Goal: Task Accomplishment & Management: Complete application form

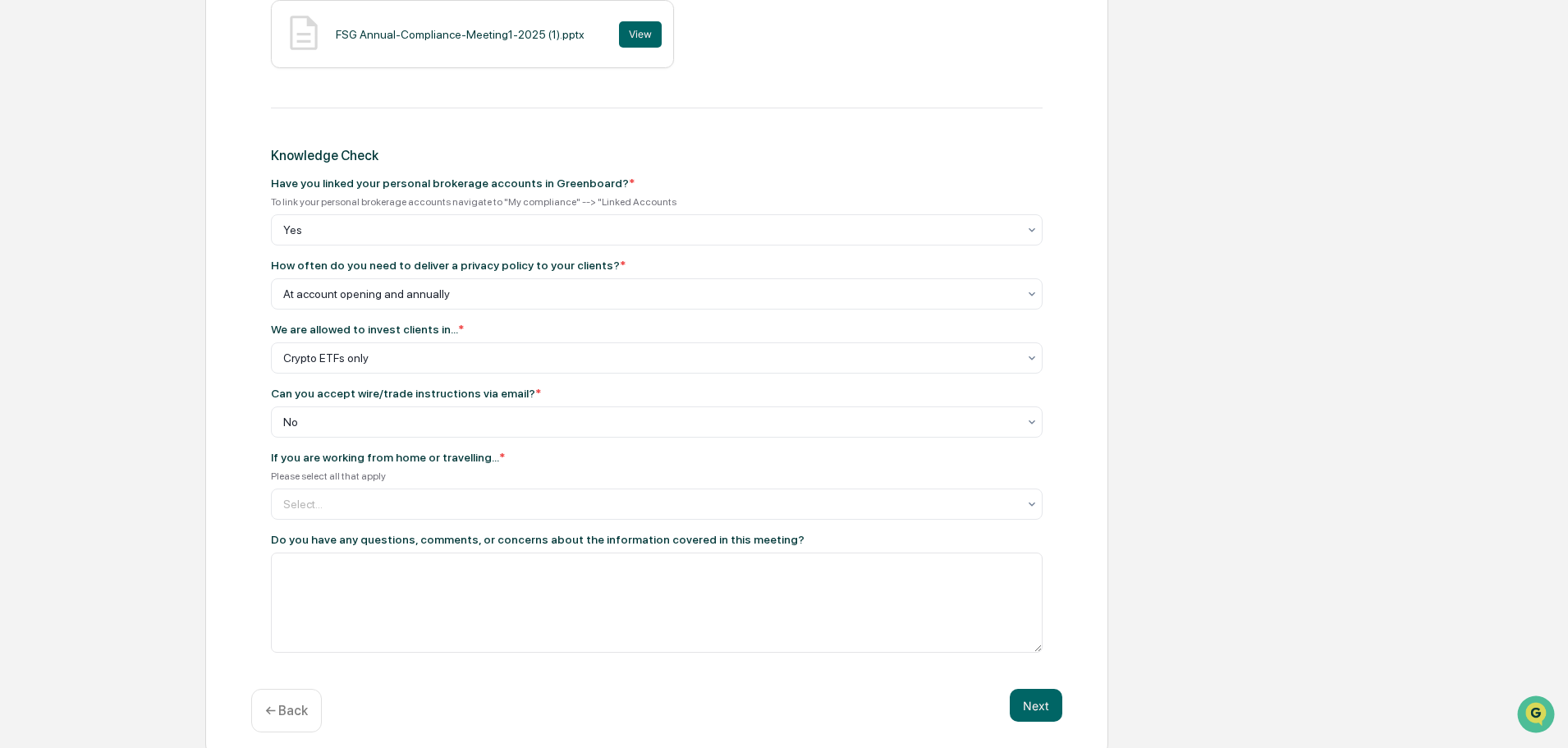
scroll to position [781, 0]
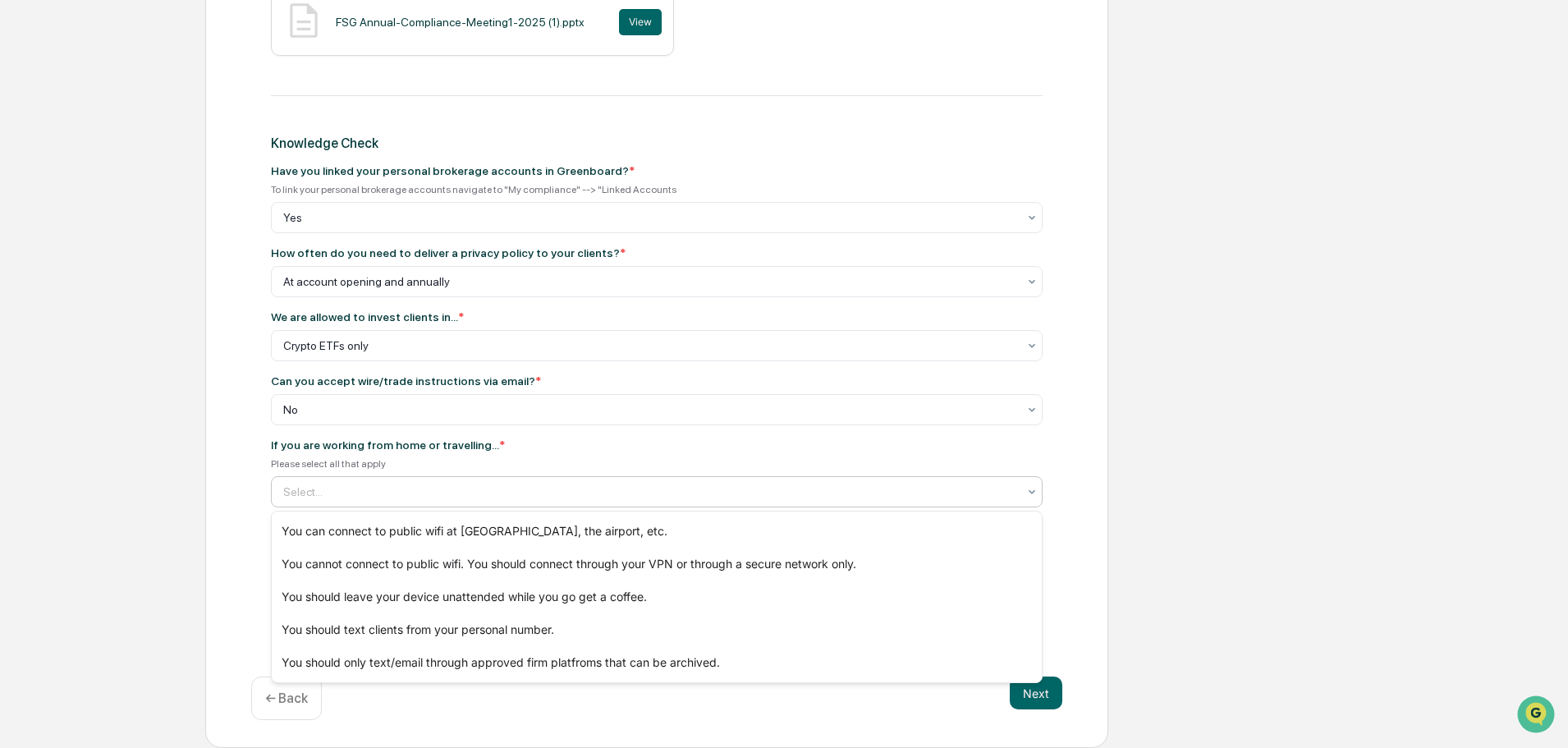
click at [488, 482] on div "Select..." at bounding box center [651, 491] width 750 height 26
click at [549, 562] on div "You cannot connect to public wifi. You should connect through your VPN or throu…" at bounding box center [657, 563] width 770 height 33
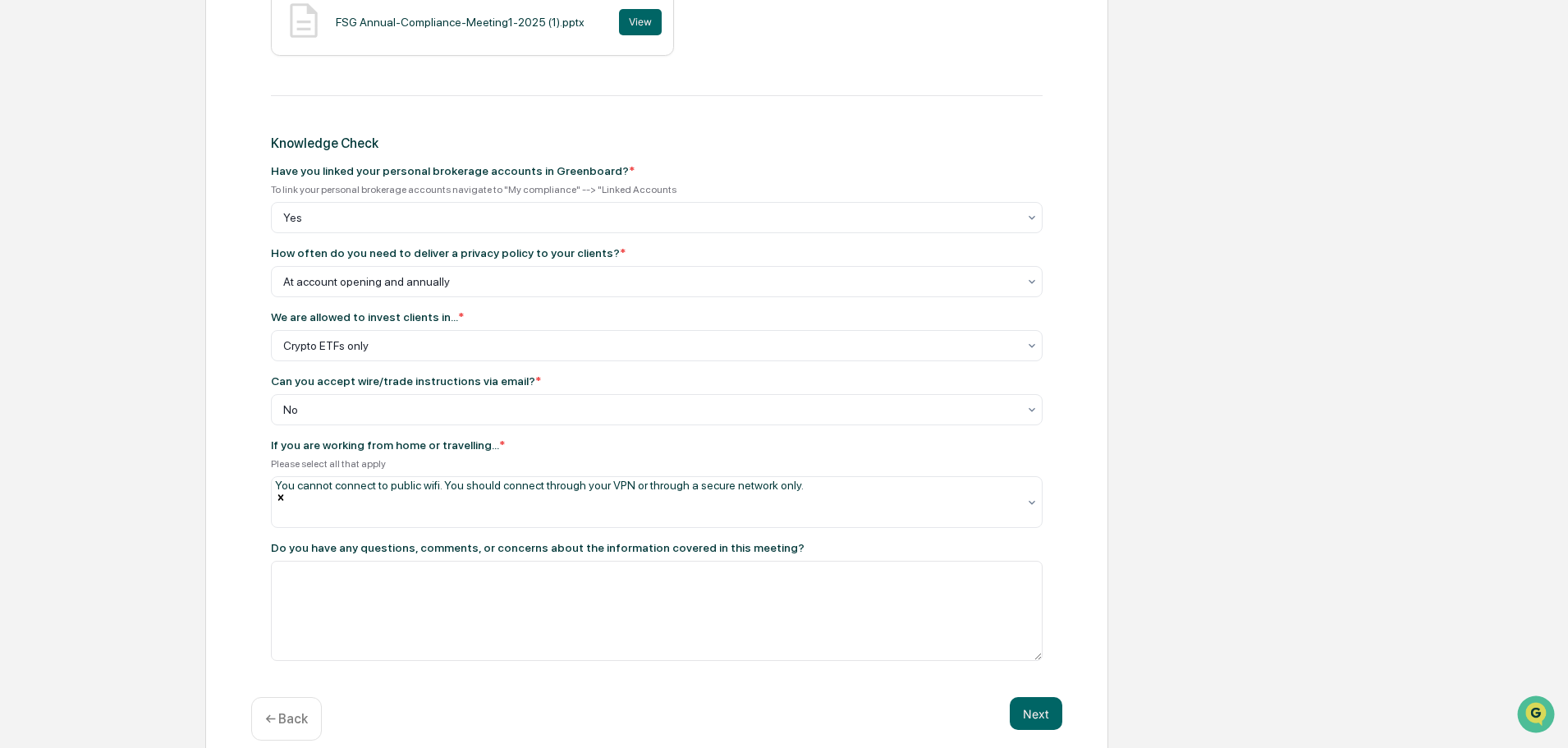
click at [663, 450] on div "If you are working from home or travelling... *" at bounding box center [657, 444] width 772 height 13
click at [279, 507] on div at bounding box center [277, 515] width 3 height 17
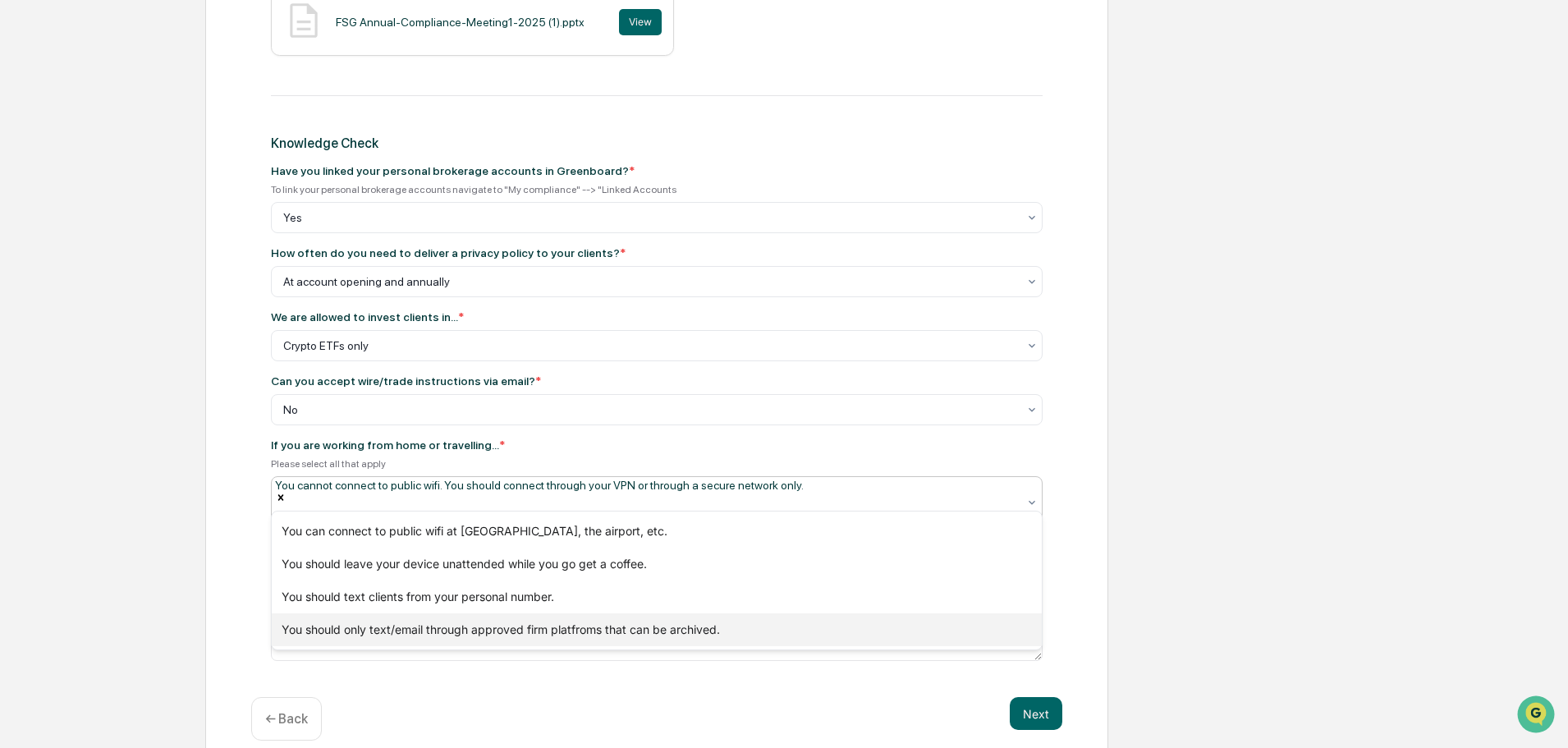
click at [742, 636] on div "You should only text/email through approved firm platfroms that can be archived." at bounding box center [657, 630] width 770 height 33
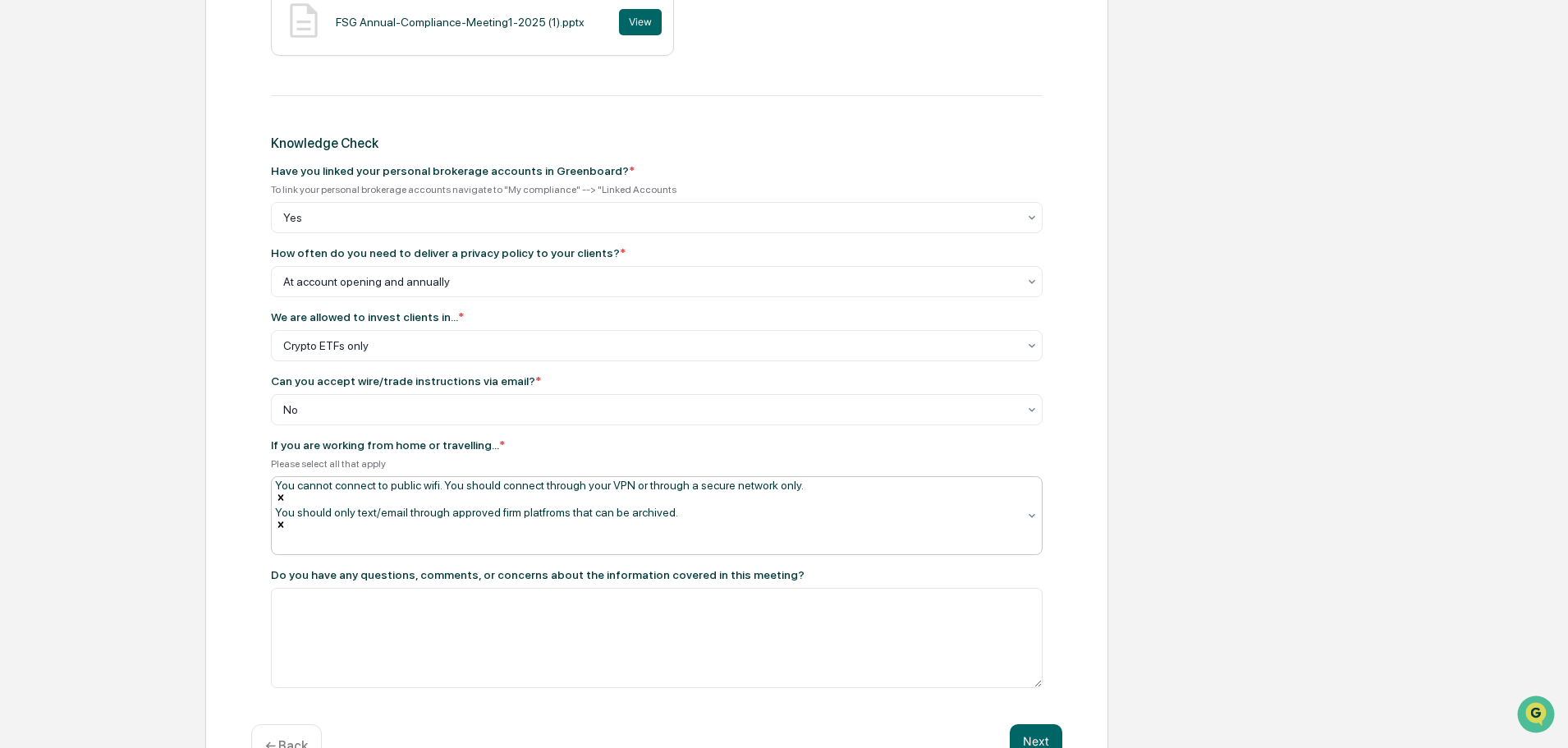
click at [1033, 509] on icon at bounding box center [1032, 515] width 13 height 13
click at [901, 442] on div "If you are working from home or travelling... *" at bounding box center [657, 444] width 772 height 13
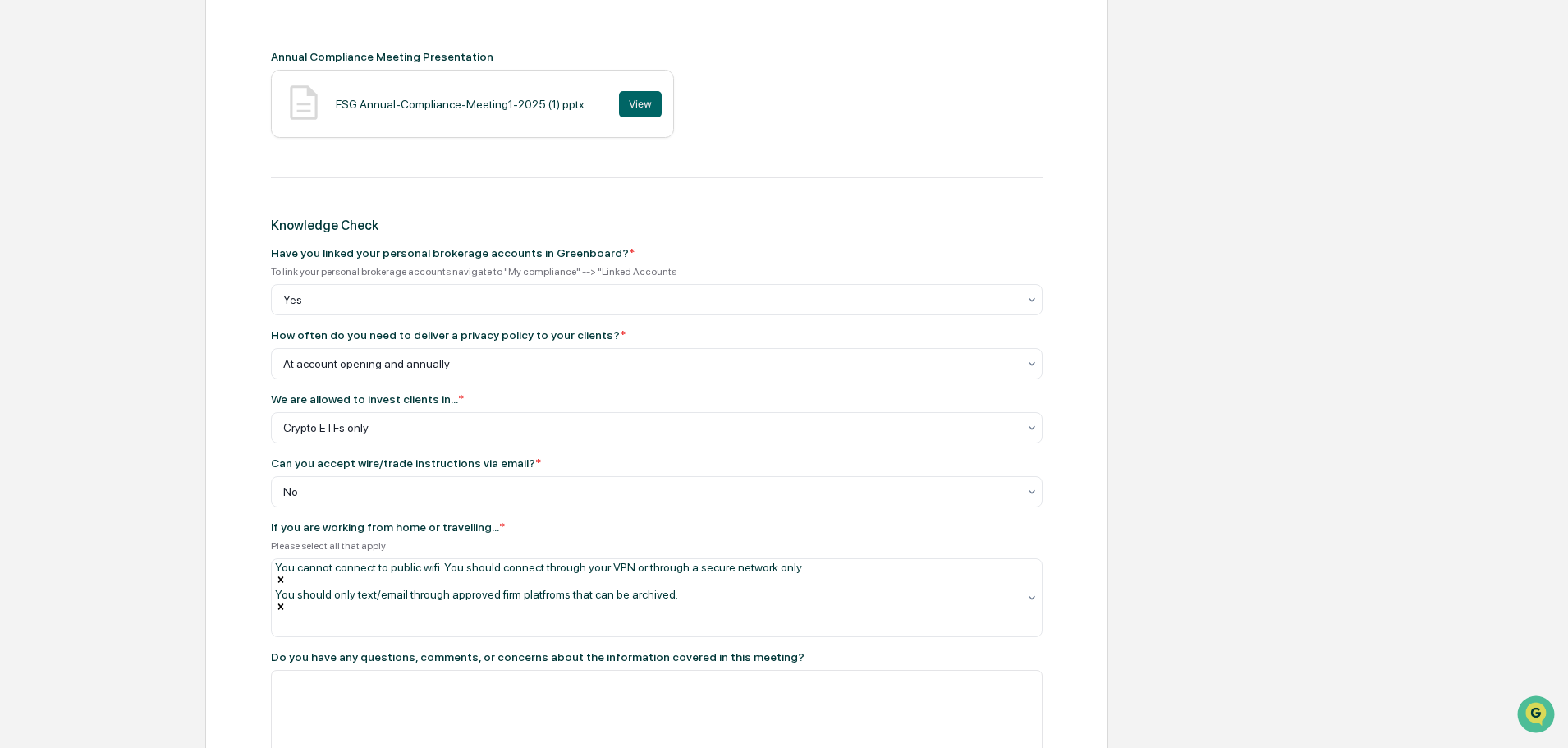
scroll to position [1, 0]
click at [465, 670] on textarea at bounding box center [657, 720] width 772 height 101
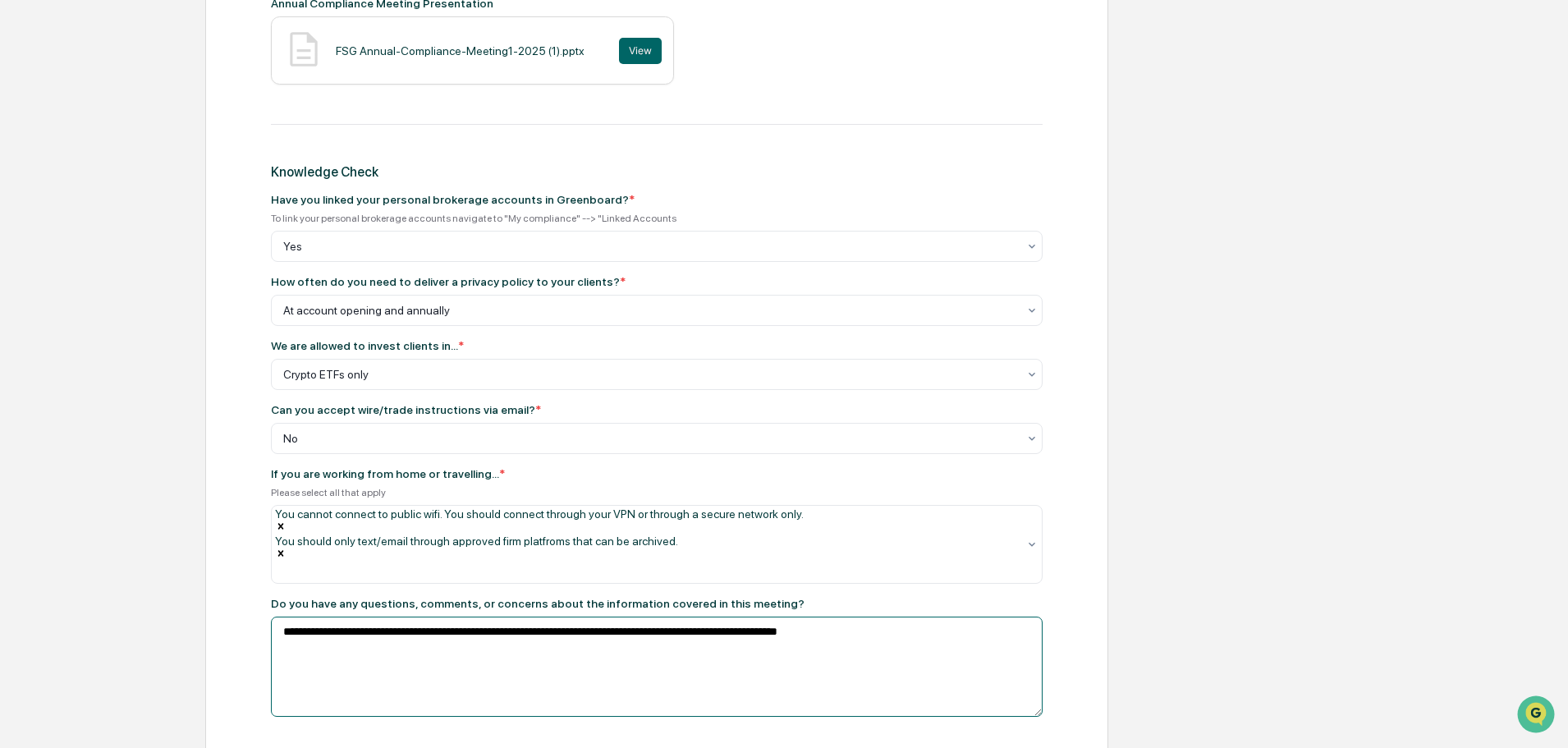
scroll to position [781, 0]
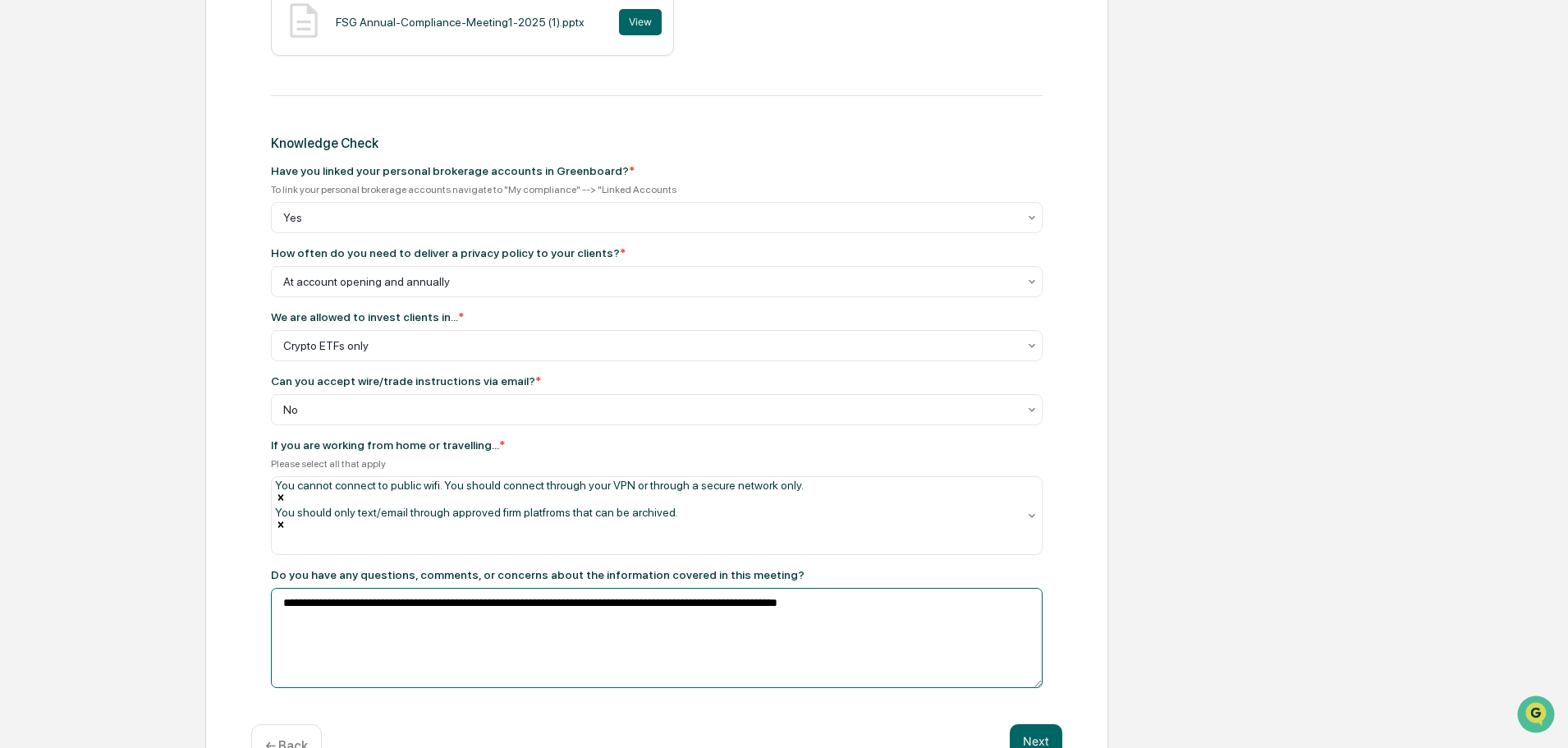
click at [701, 588] on textarea "**********" at bounding box center [657, 638] width 772 height 101
drag, startPoint x: 897, startPoint y: 558, endPoint x: 709, endPoint y: 568, distance: 188.3
click at [709, 588] on textarea "**********" at bounding box center [657, 638] width 772 height 101
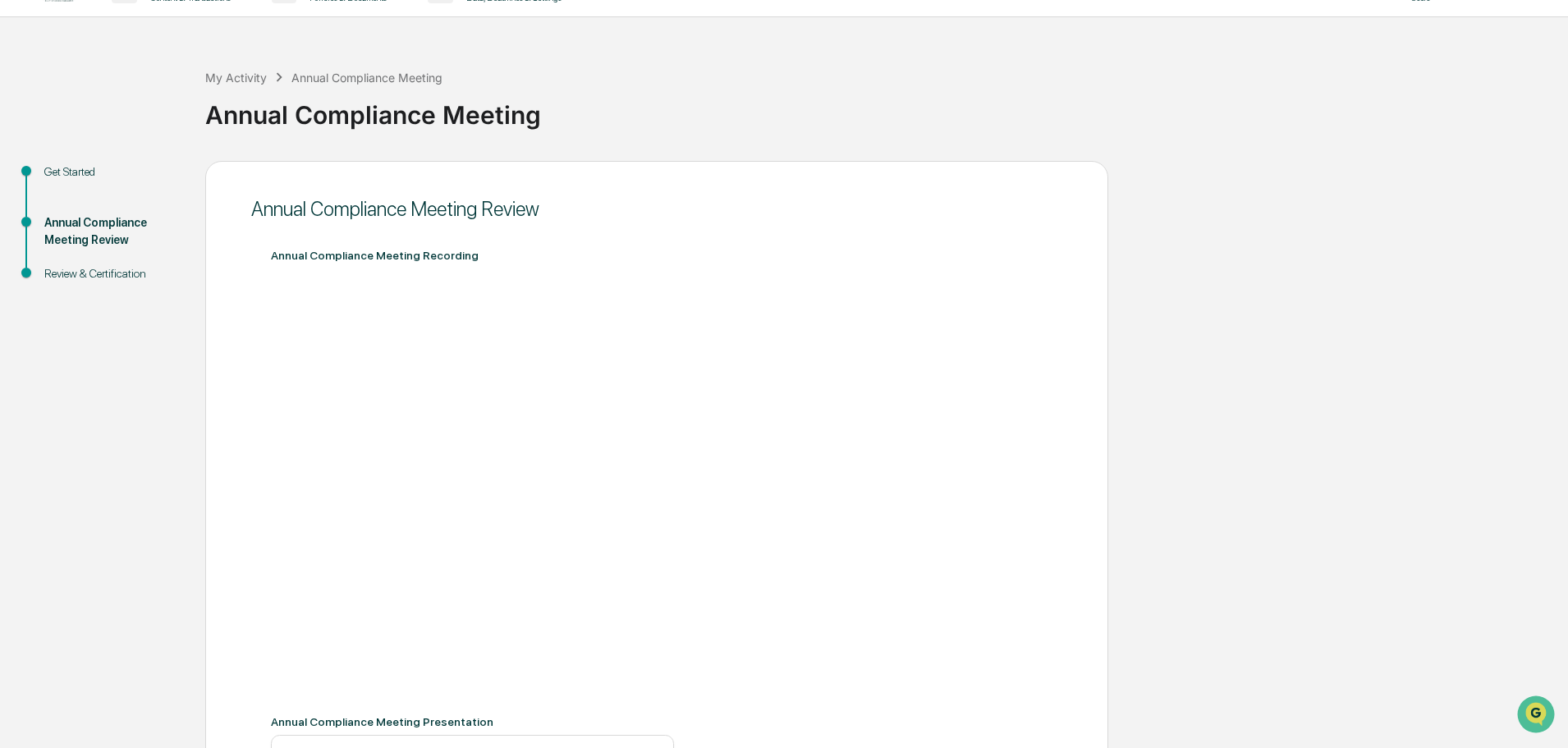
scroll to position [0, 0]
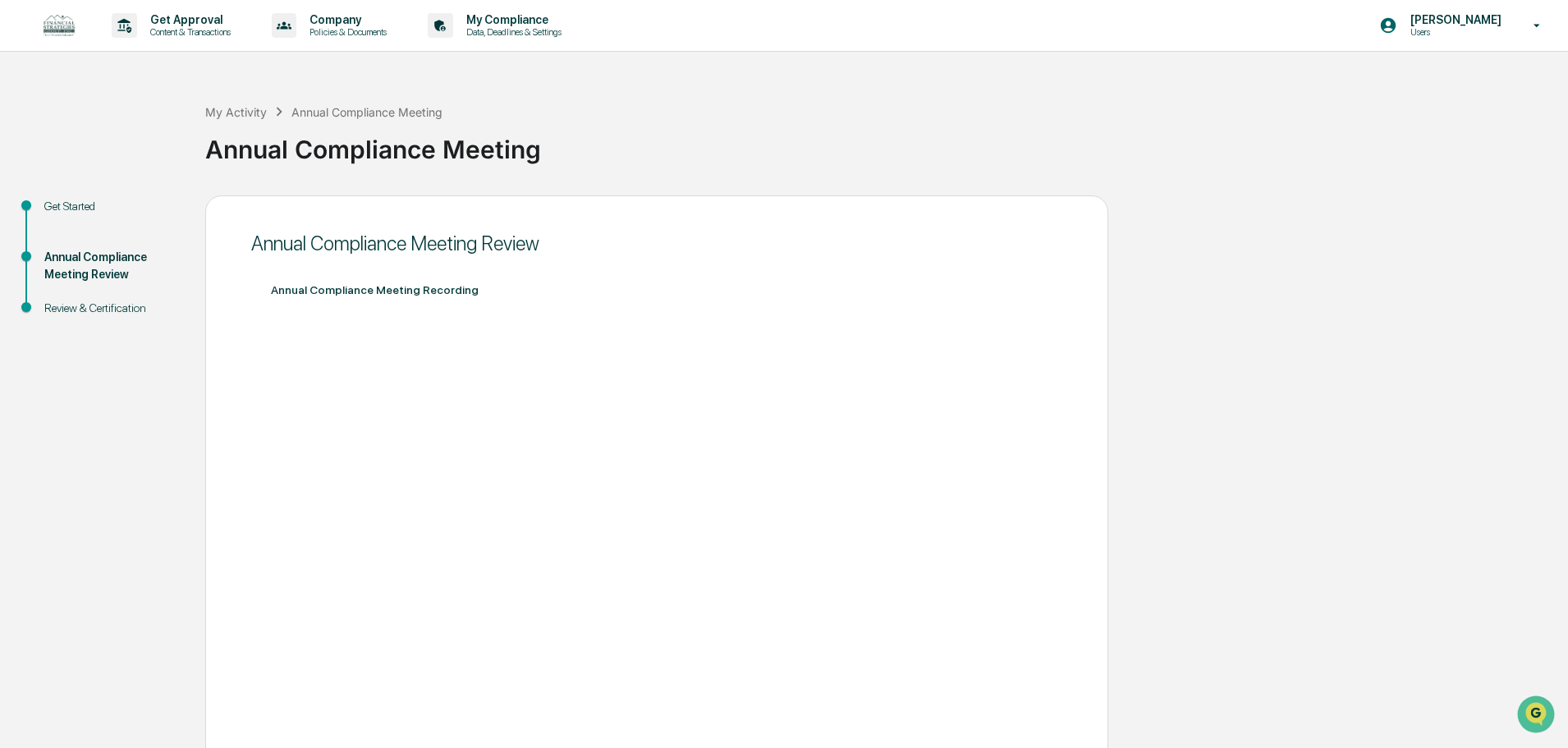
type textarea "**********"
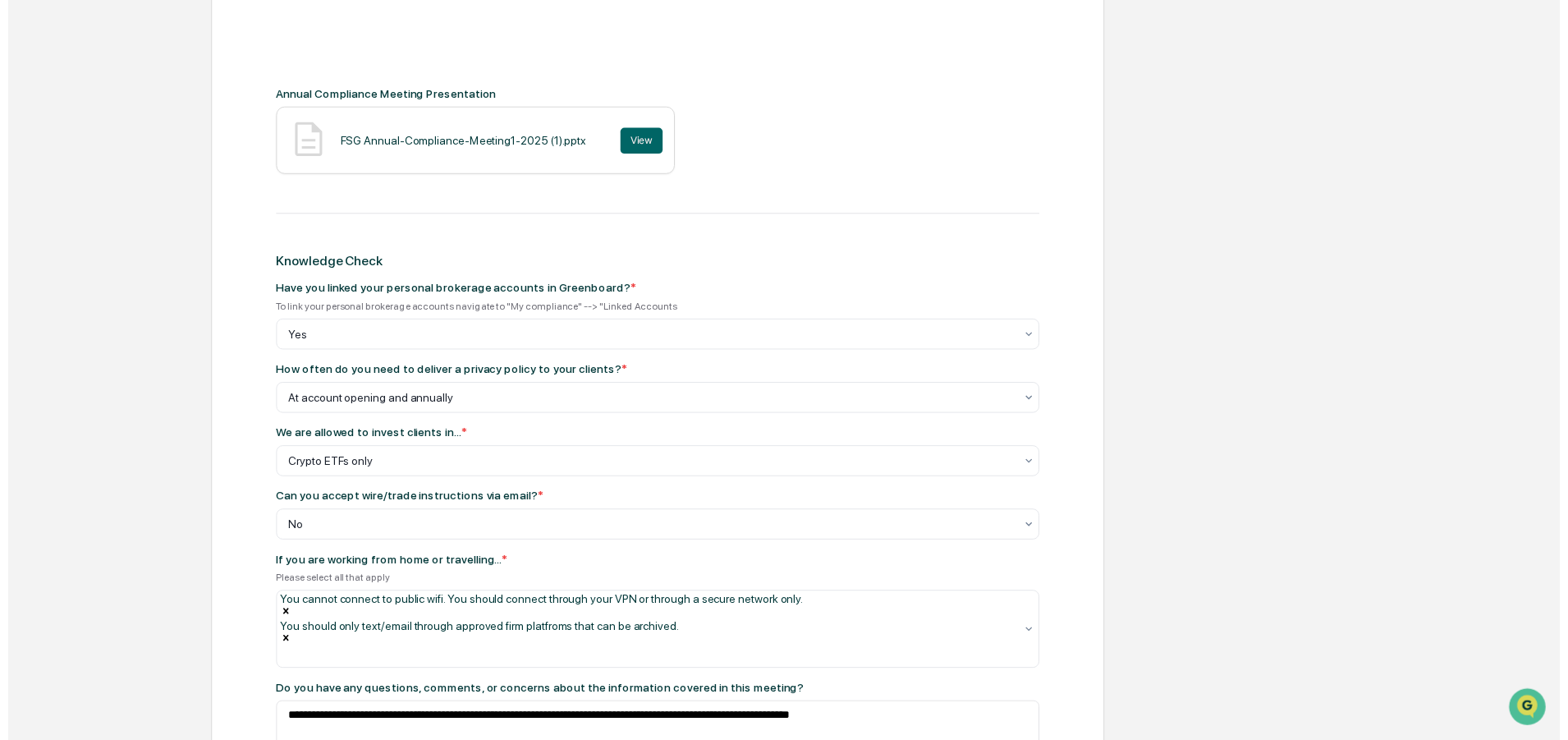
scroll to position [789, 0]
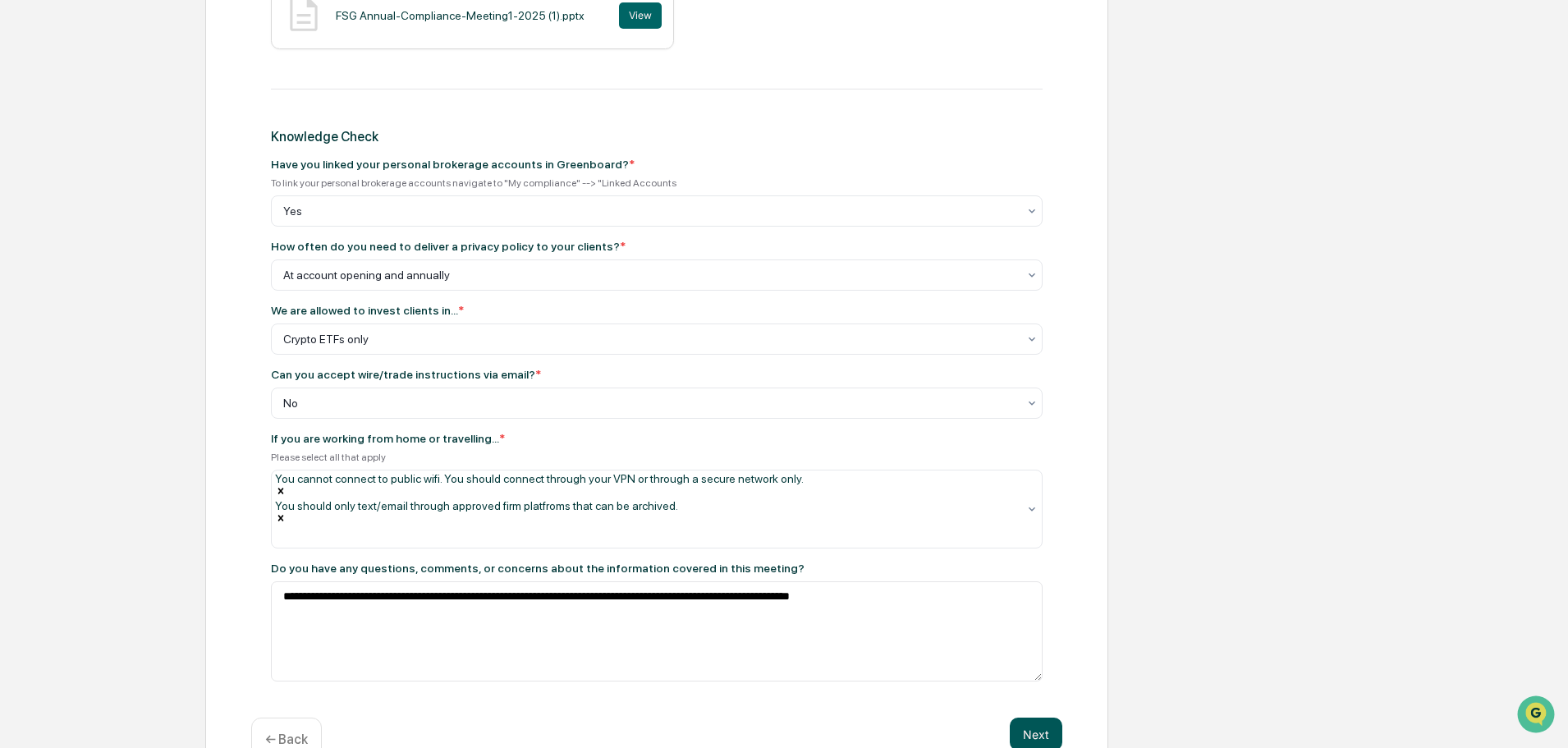
click at [1045, 717] on button "Next" at bounding box center [1037, 733] width 53 height 33
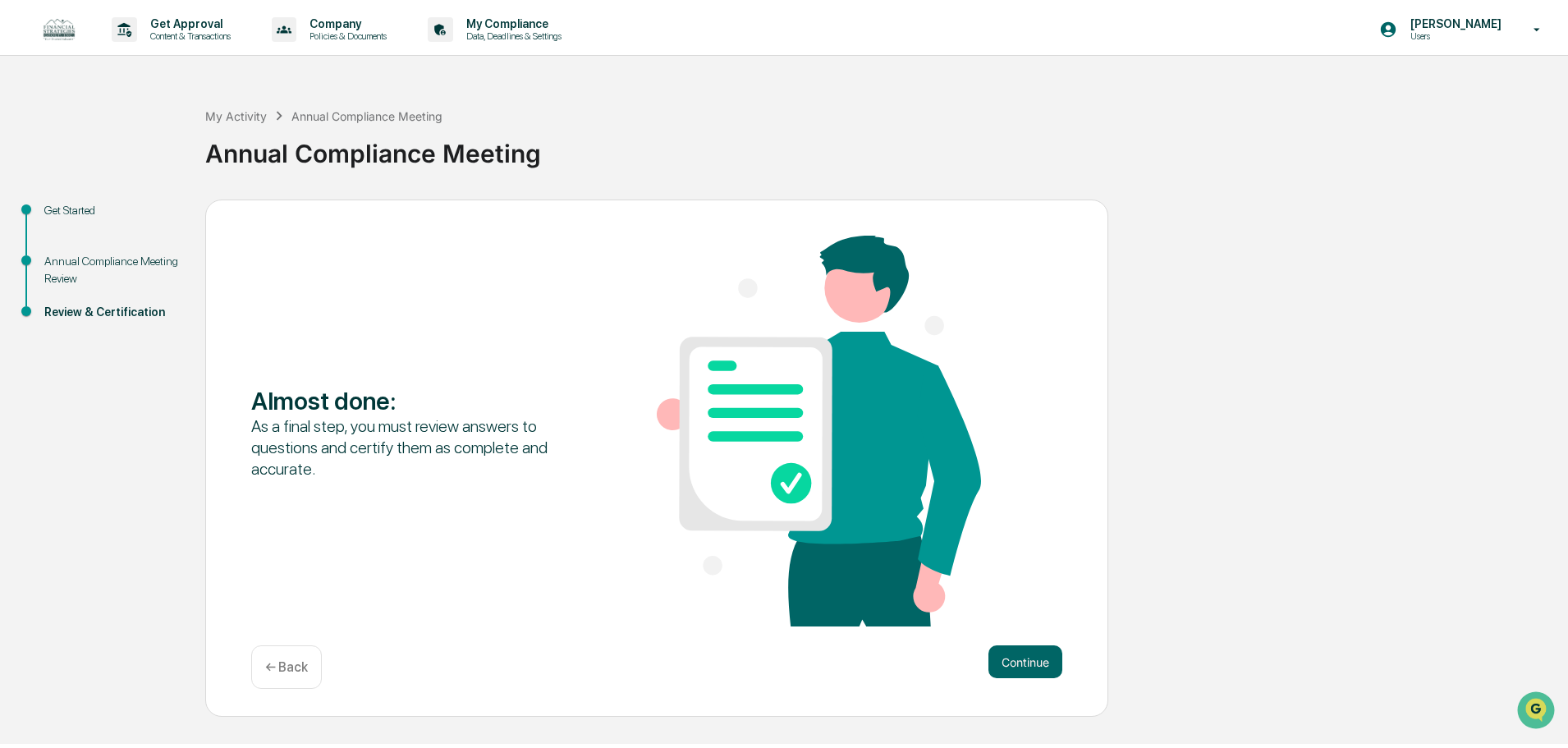
scroll to position [0, 0]
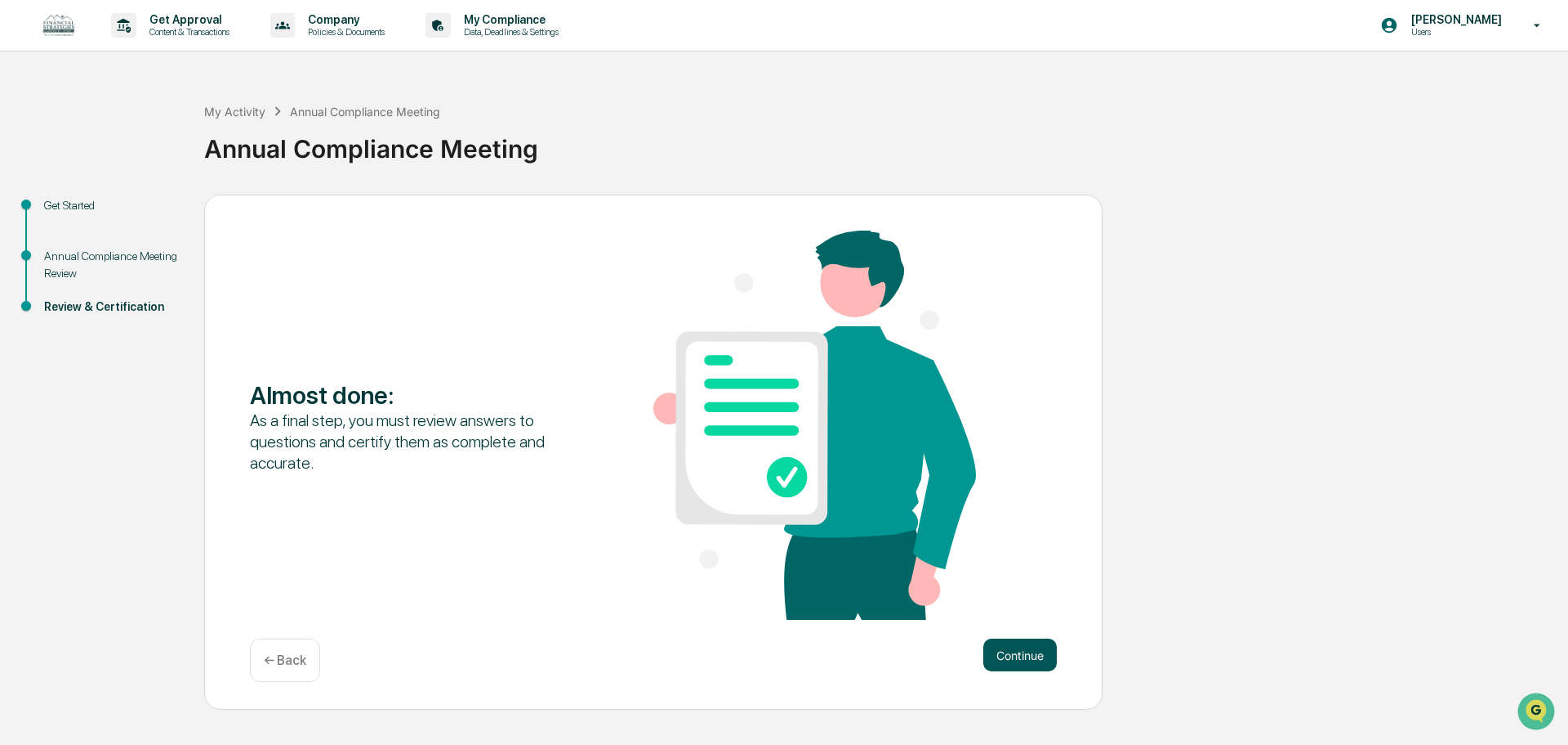
click at [1005, 651] on button "Continue" at bounding box center [1021, 655] width 74 height 33
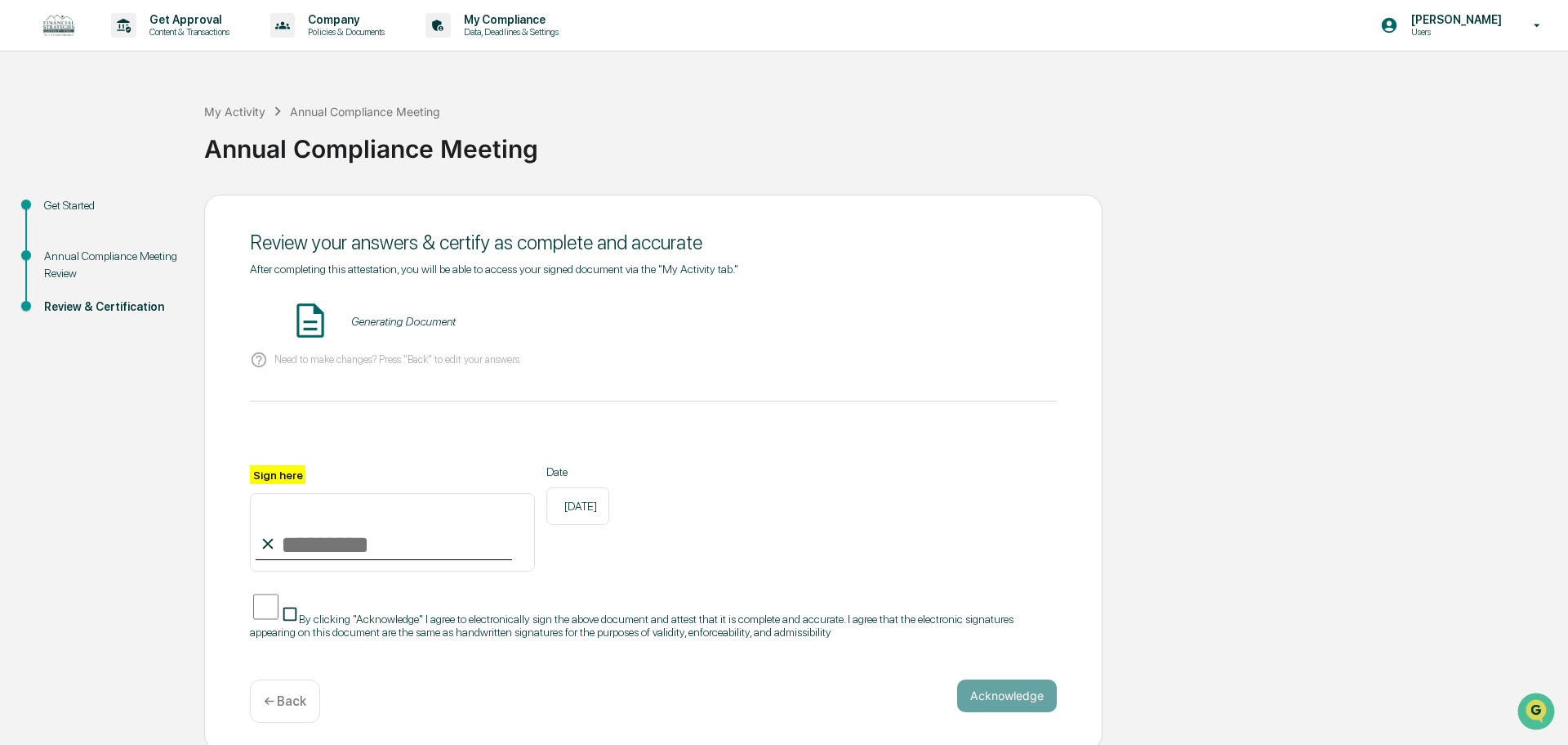
click at [308, 542] on input "Sign here" at bounding box center [392, 532] width 285 height 79
type input "**********"
click at [1005, 682] on button "Acknowledge" at bounding box center [1007, 695] width 100 height 33
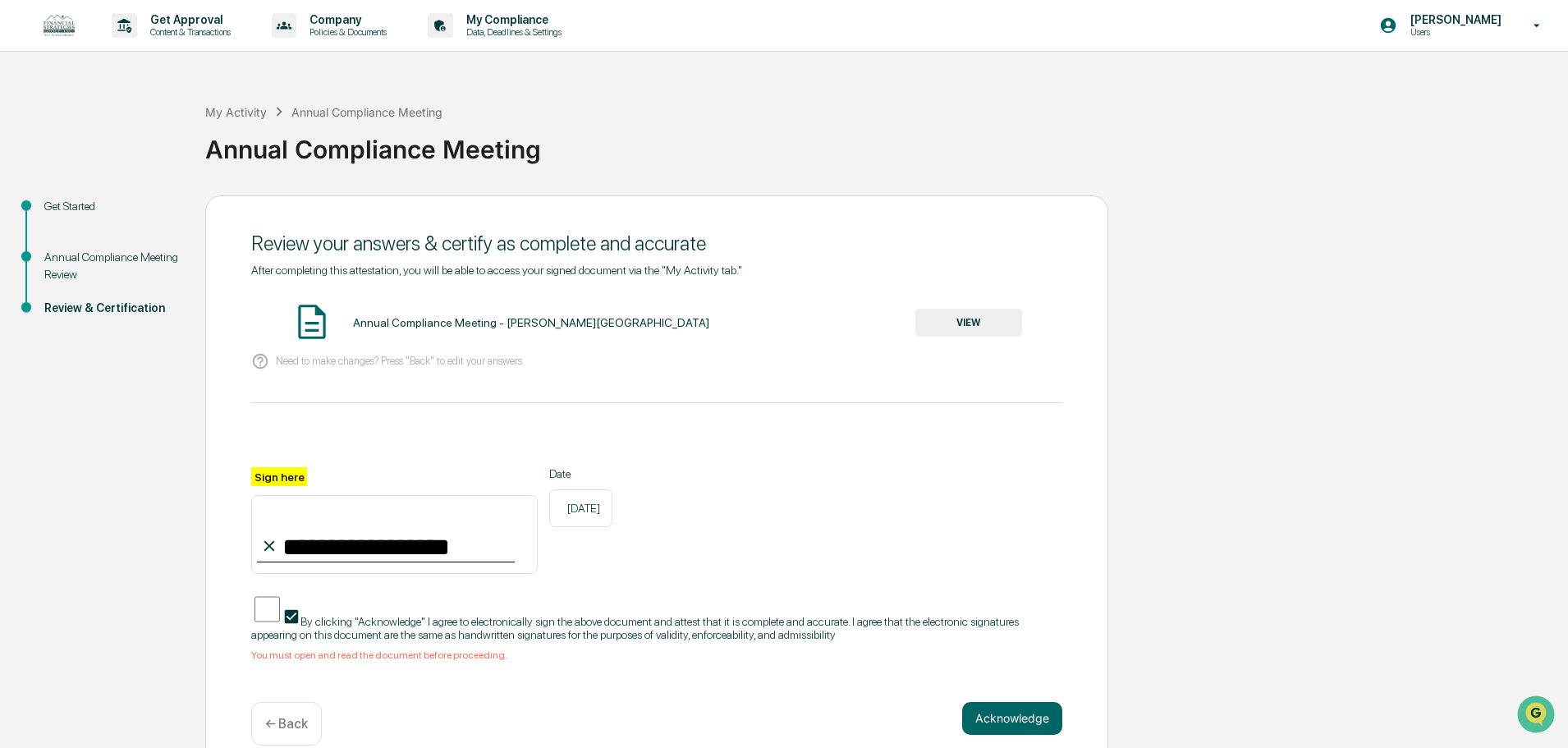
click at [318, 318] on img at bounding box center [312, 321] width 41 height 41
click at [988, 320] on button "VIEW" at bounding box center [968, 322] width 106 height 28
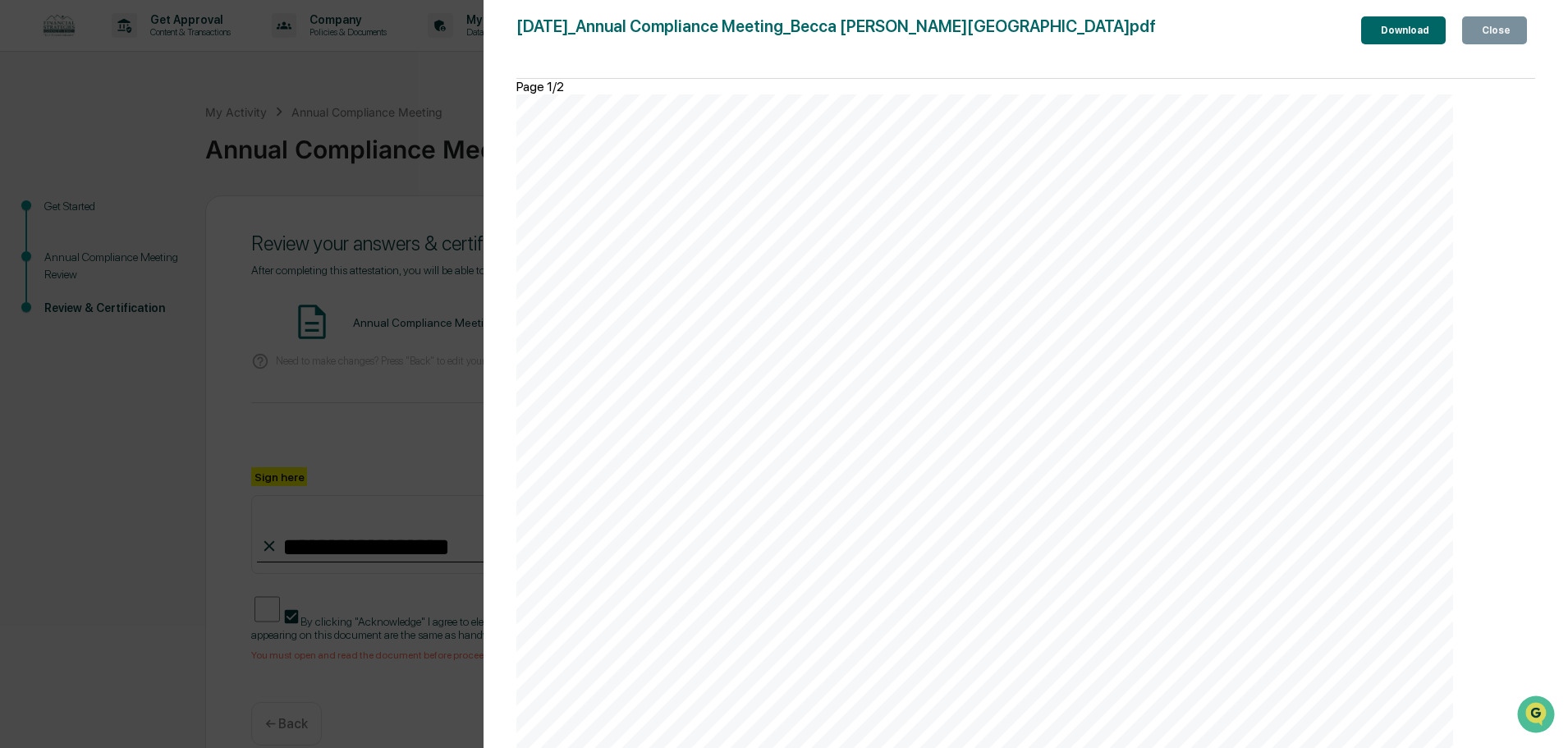
click at [1469, 44] on button "Close" at bounding box center [1495, 30] width 64 height 28
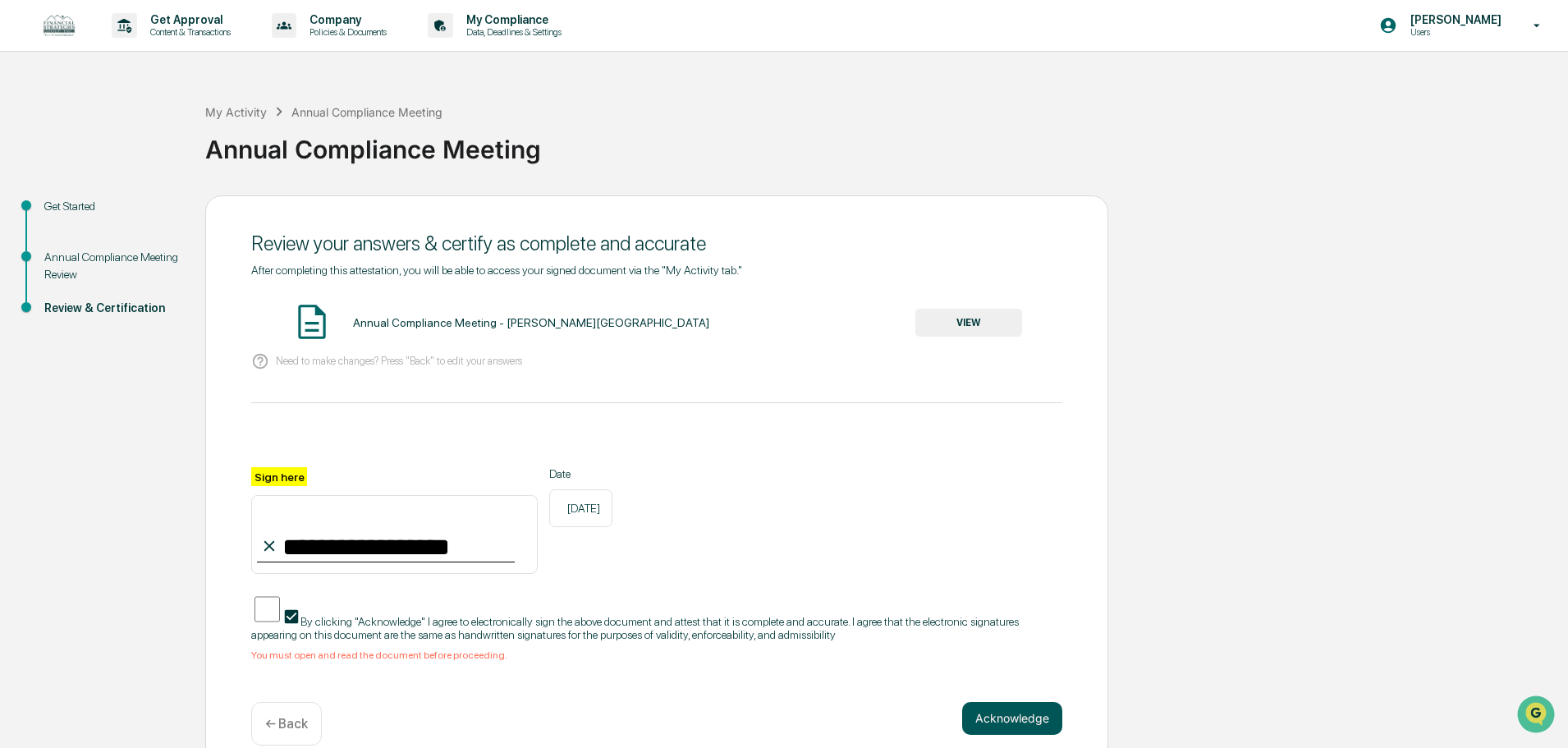
click at [1033, 701] on button "Acknowledge" at bounding box center [1012, 718] width 101 height 33
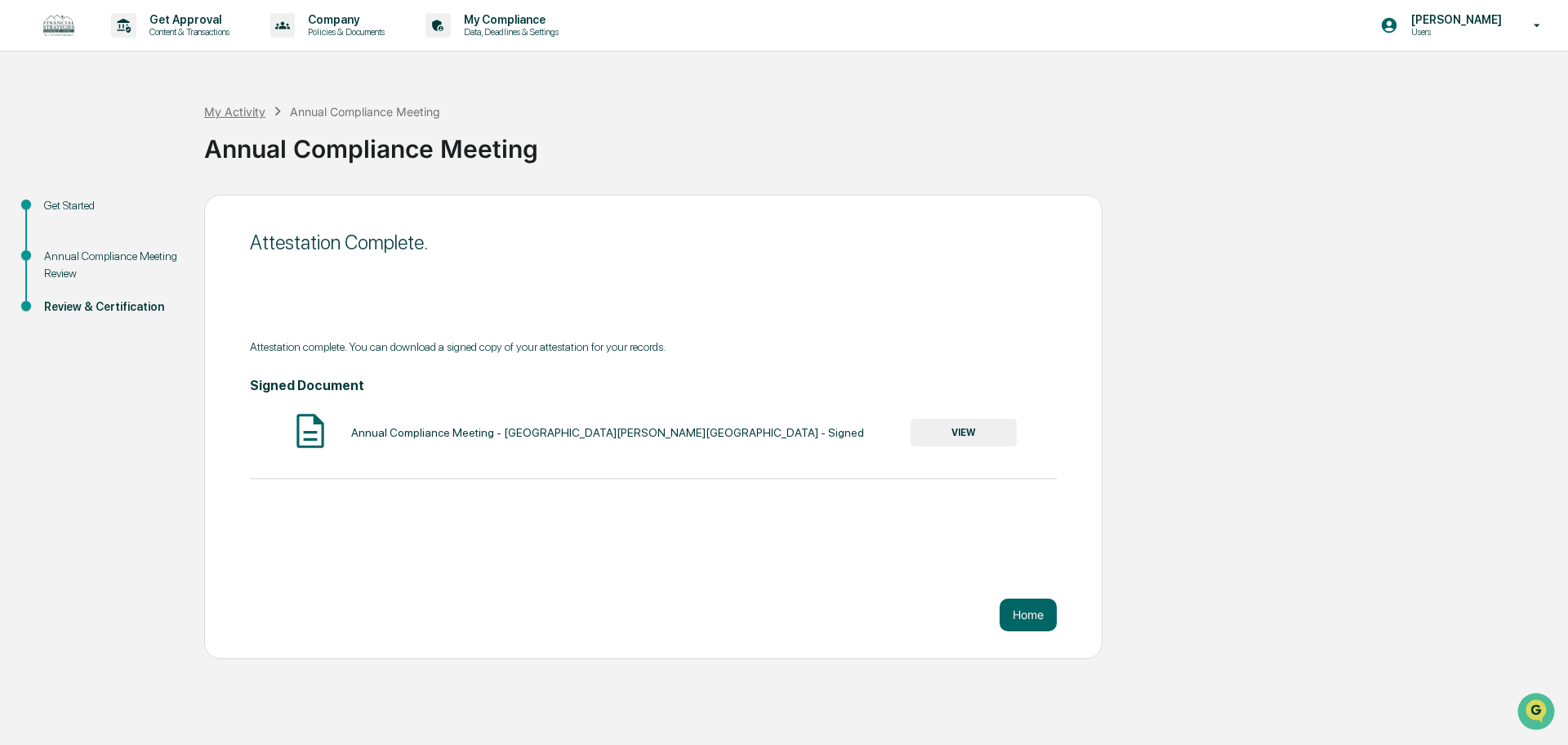
click at [223, 106] on div "My Activity" at bounding box center [234, 112] width 61 height 14
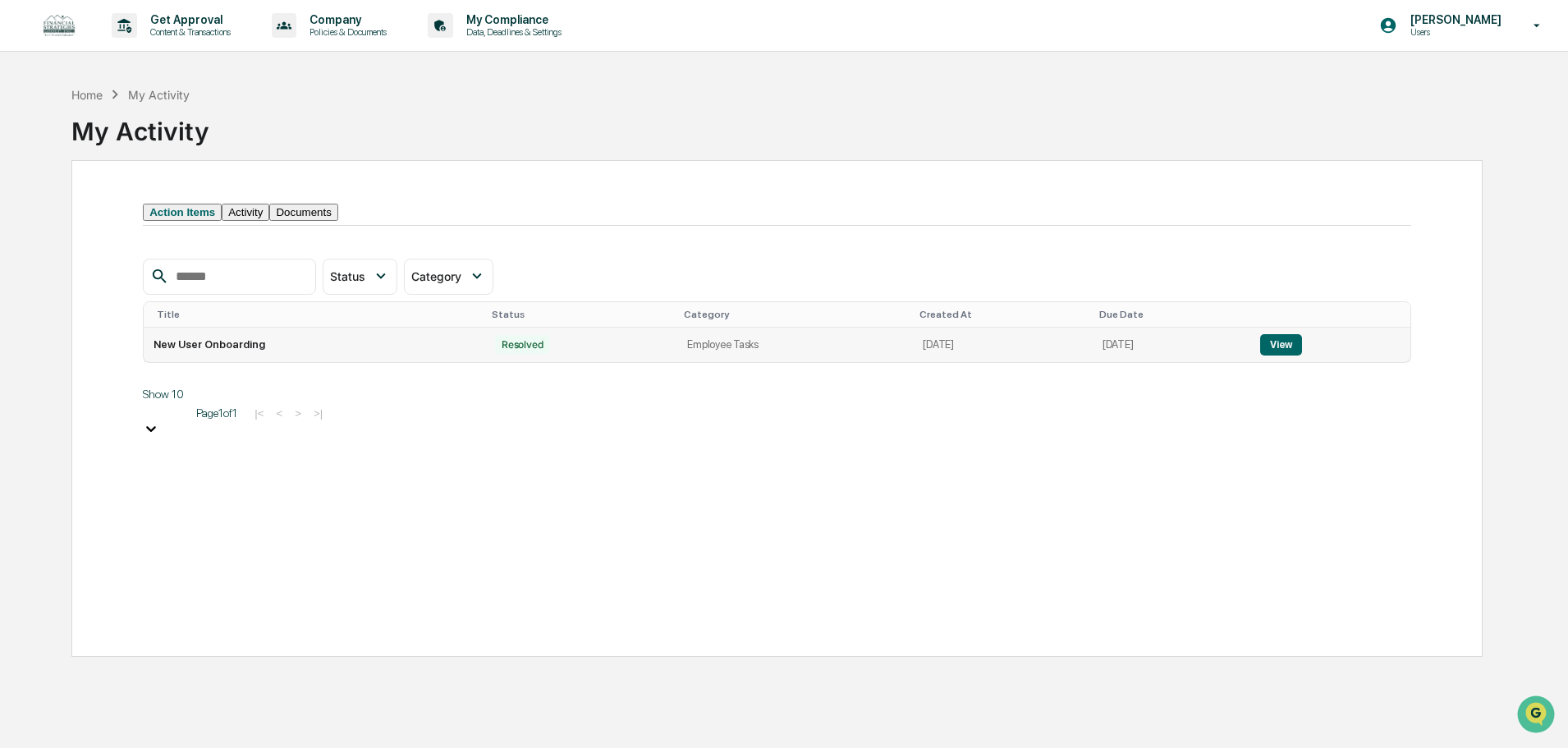
click at [211, 362] on td "New User Onboarding" at bounding box center [315, 344] width 342 height 34
click at [497, 21] on p "My Compliance" at bounding box center [511, 19] width 116 height 13
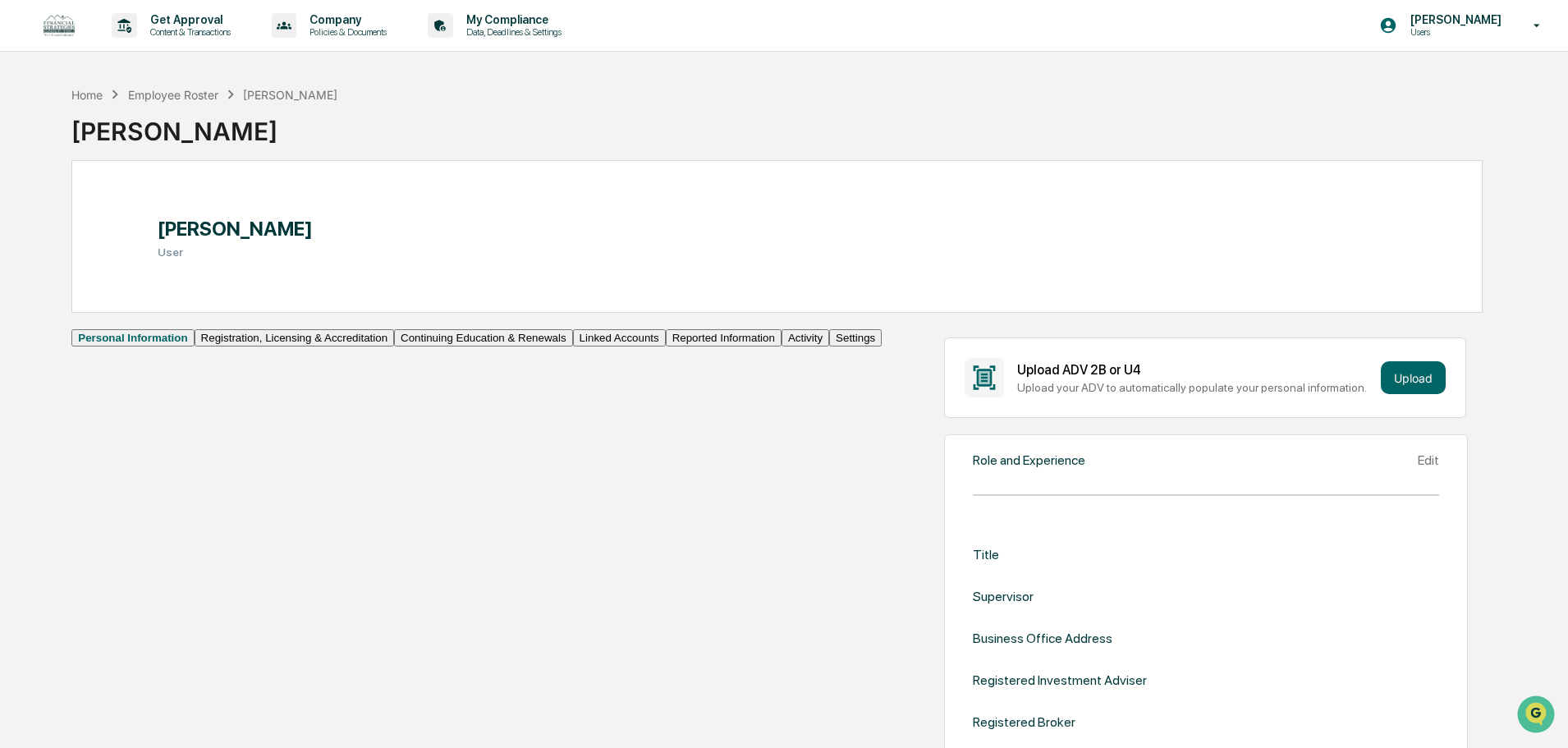
click at [194, 347] on button "Registration, Licensing & Accreditation" at bounding box center [294, 338] width 199 height 18
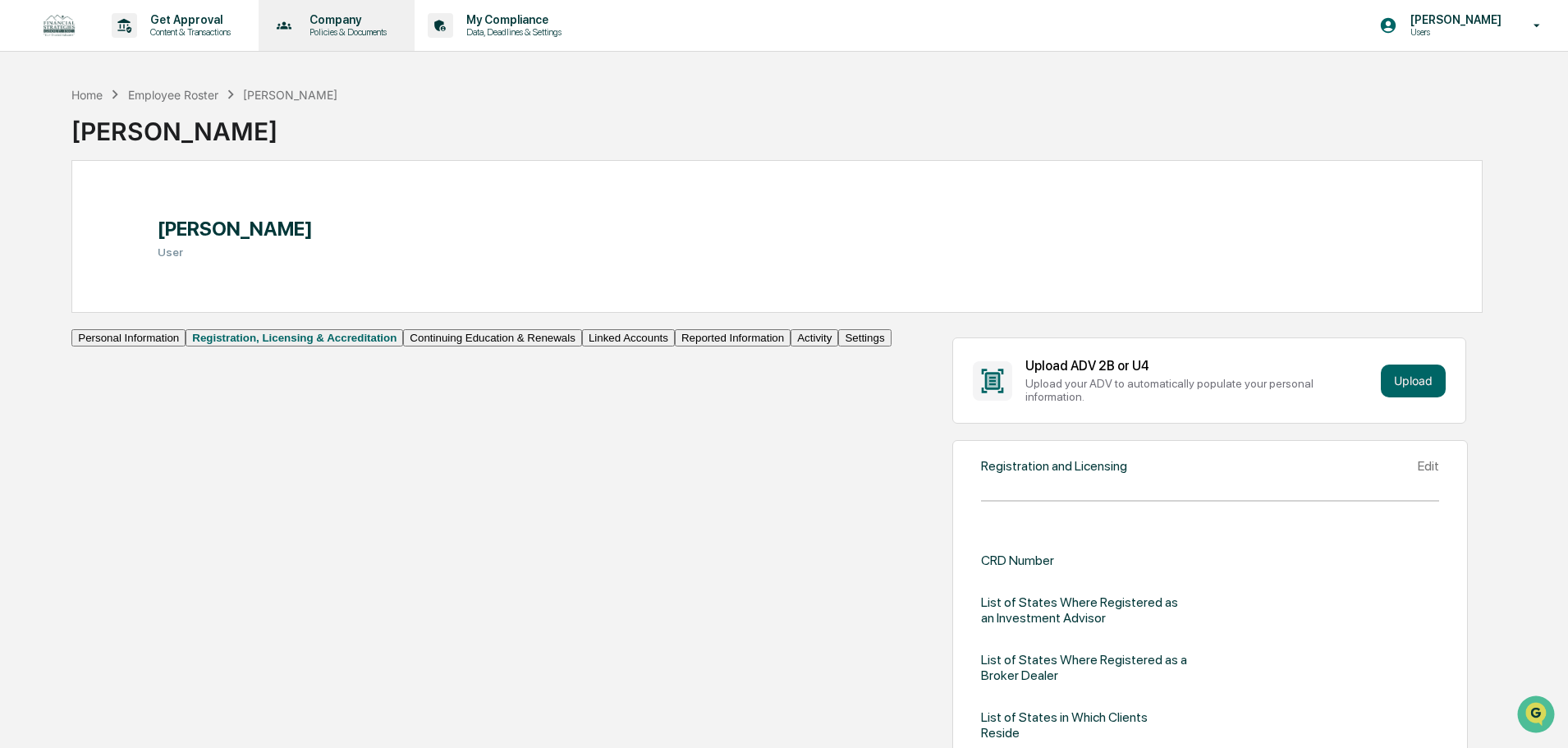
click at [373, 13] on div "Company Policies & Documents" at bounding box center [335, 25] width 141 height 51
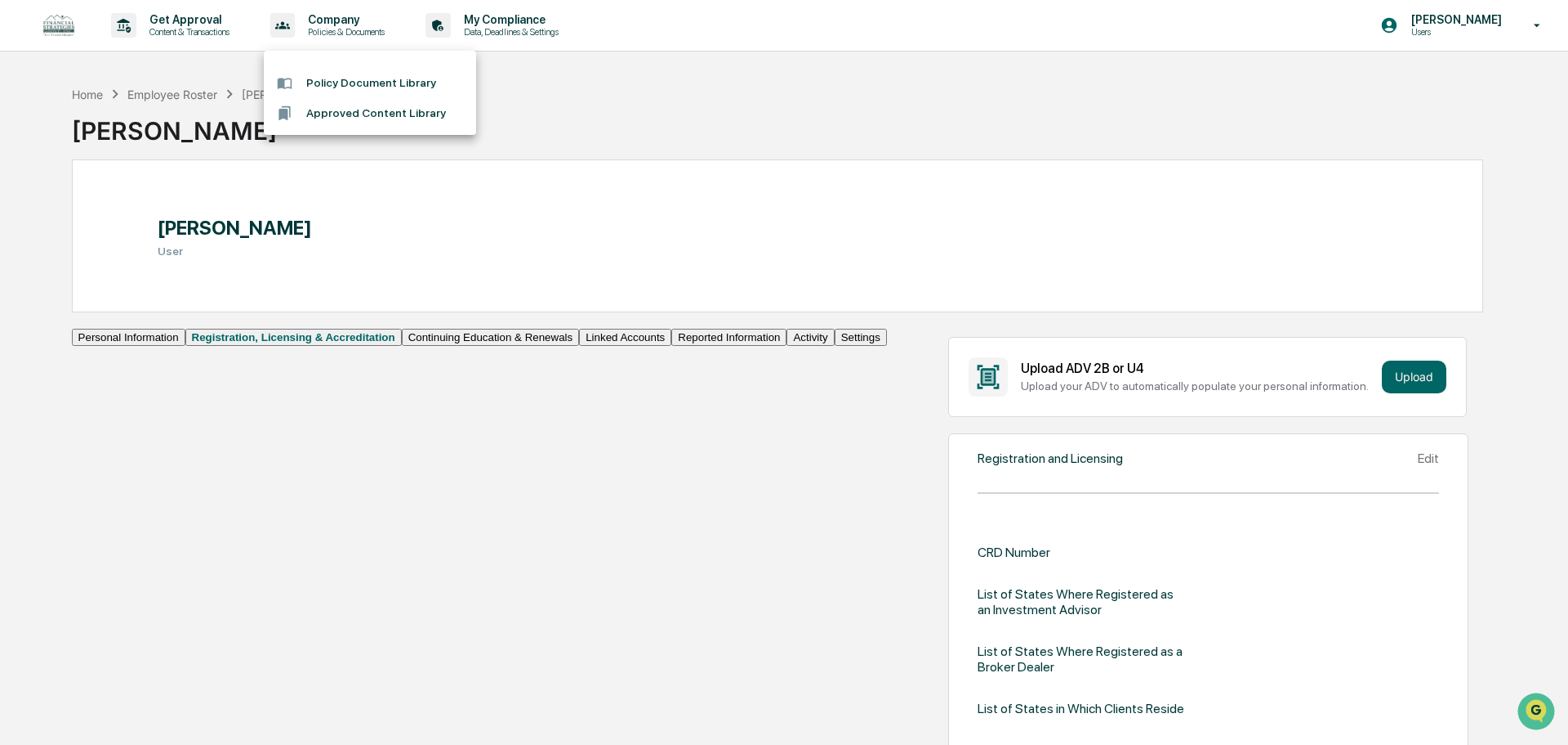
click at [495, 27] on div at bounding box center [784, 372] width 1568 height 745
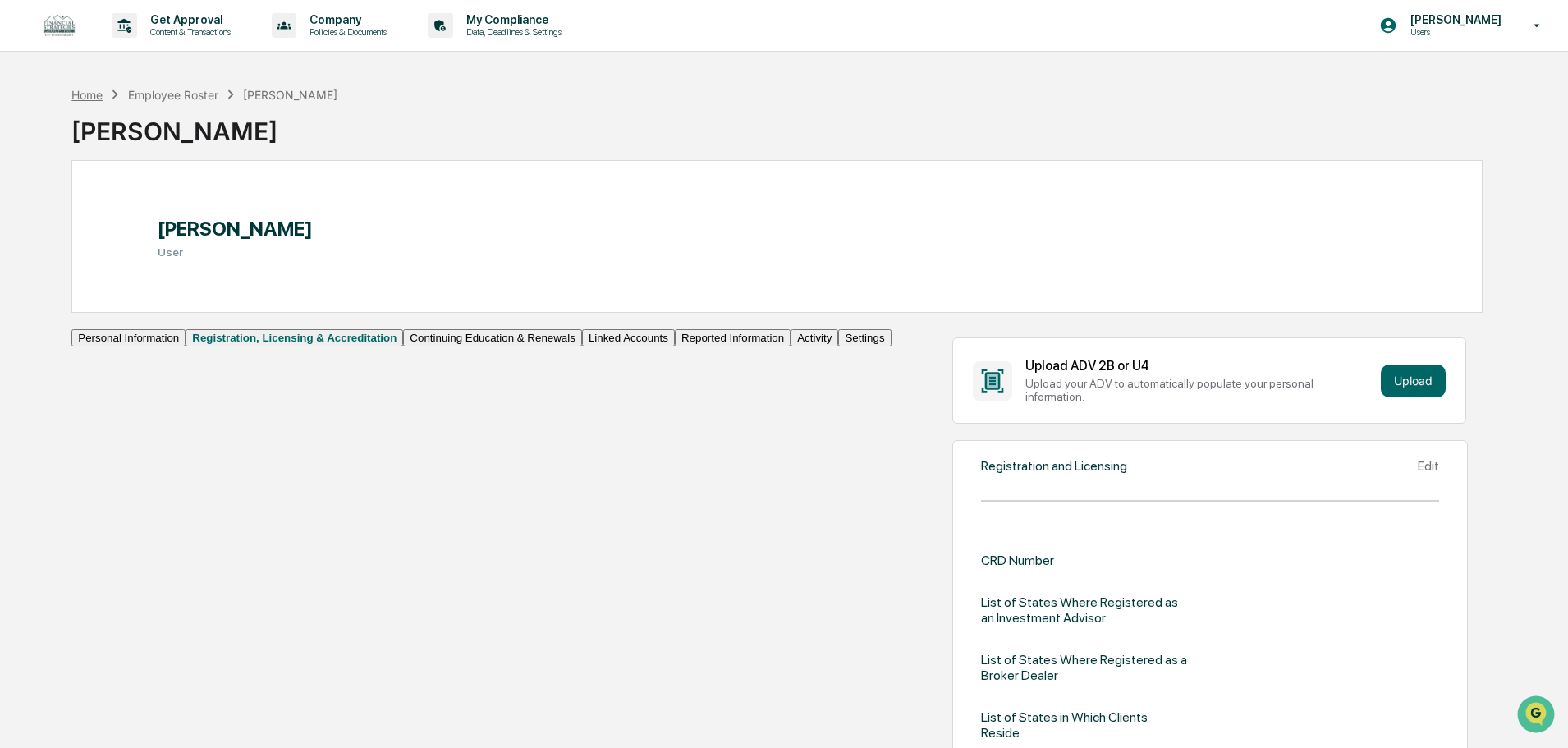
click at [92, 101] on div "Home" at bounding box center [87, 95] width 31 height 14
